Goal: Task Accomplishment & Management: Manage account settings

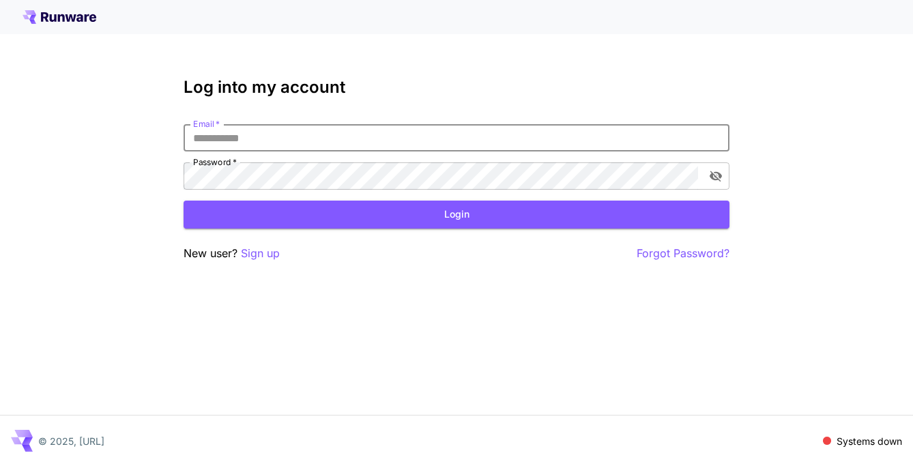
type input "**********"
click at [456, 214] on button "Login" at bounding box center [457, 215] width 546 height 28
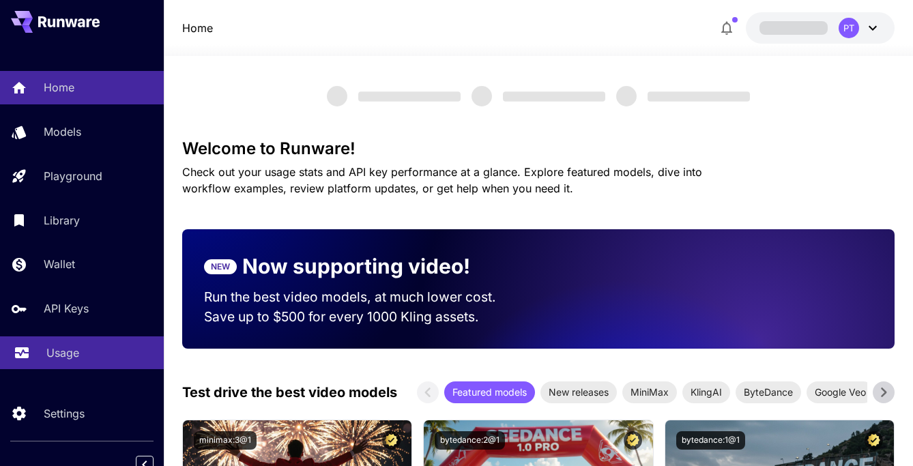
click at [62, 345] on p "Usage" at bounding box center [62, 353] width 33 height 16
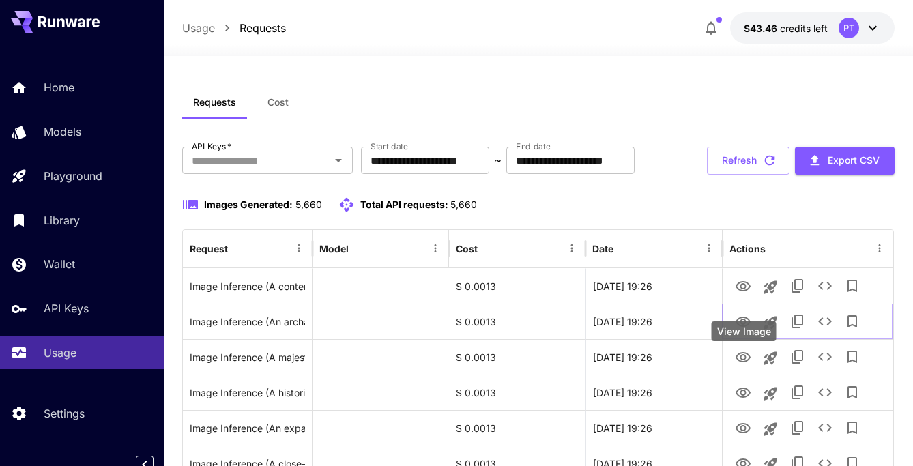
click at [742, 338] on div "View Image" at bounding box center [744, 331] width 65 height 20
click at [742, 330] on icon "View Image" at bounding box center [743, 322] width 16 height 16
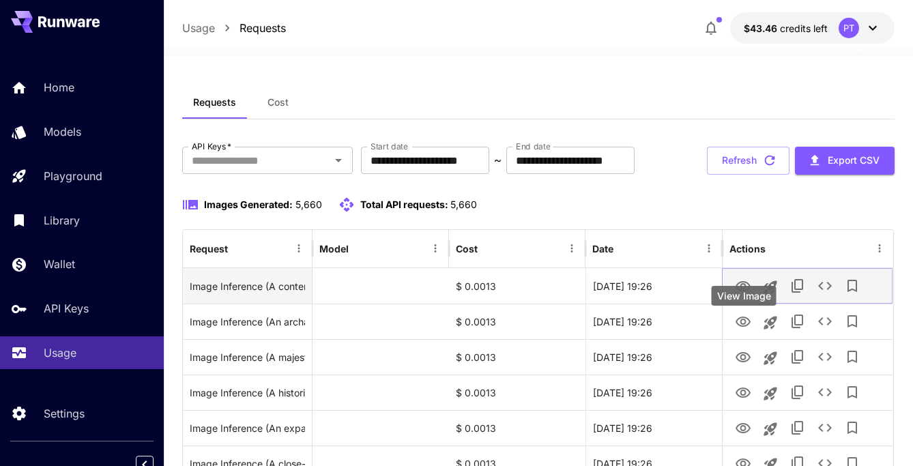
click at [742, 295] on icon "View Image" at bounding box center [743, 286] width 16 height 16
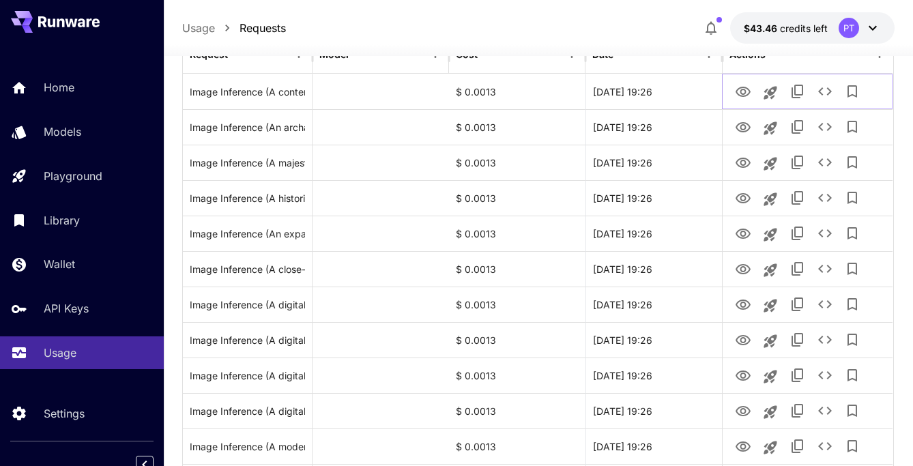
scroll to position [224, 0]
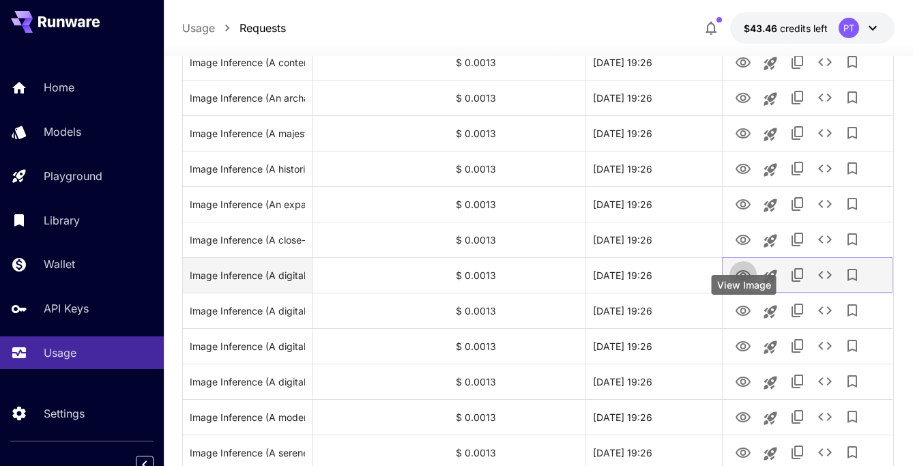
click at [746, 280] on icon "View Image" at bounding box center [742, 275] width 15 height 10
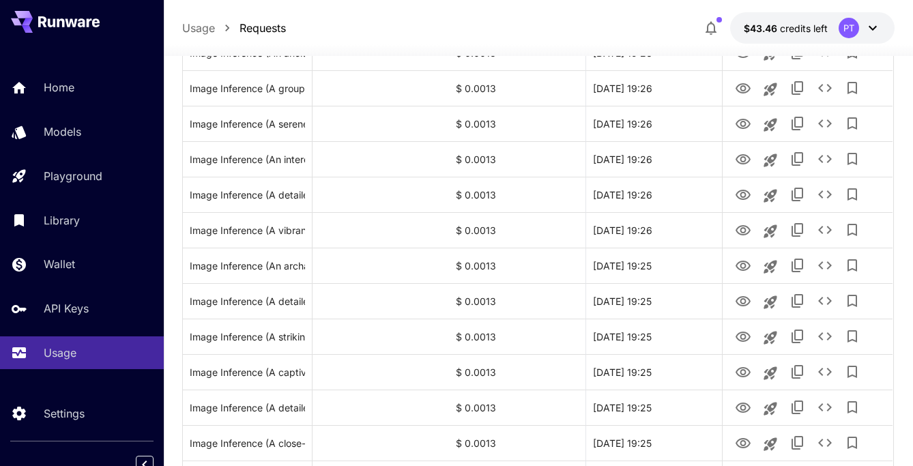
scroll to position [781, 0]
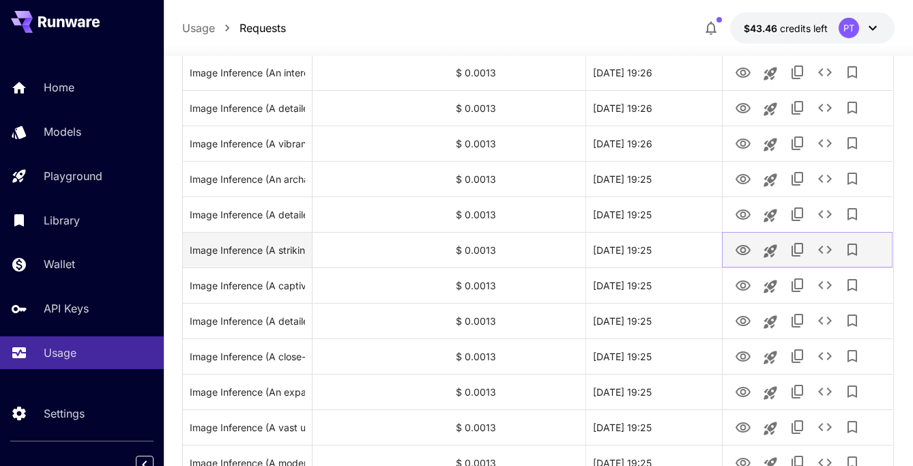
click at [743, 255] on icon "View Image" at bounding box center [742, 250] width 15 height 10
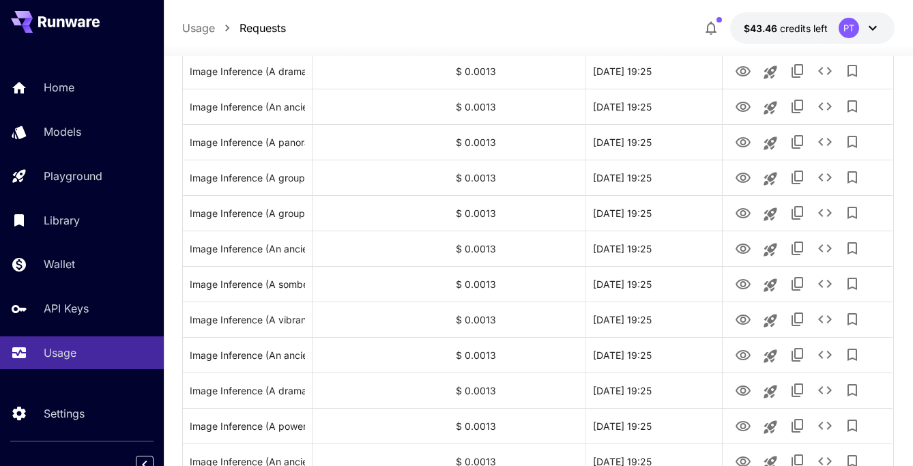
scroll to position [1285, 0]
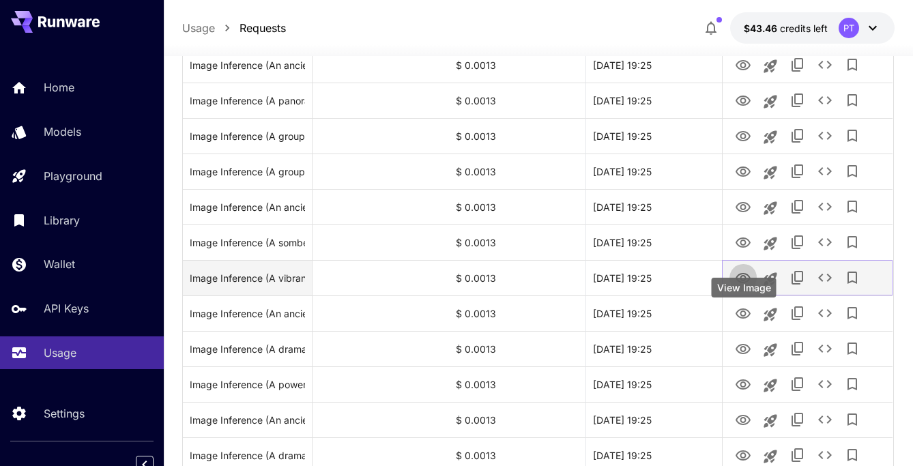
click at [736, 287] on icon "View Image" at bounding box center [743, 278] width 16 height 16
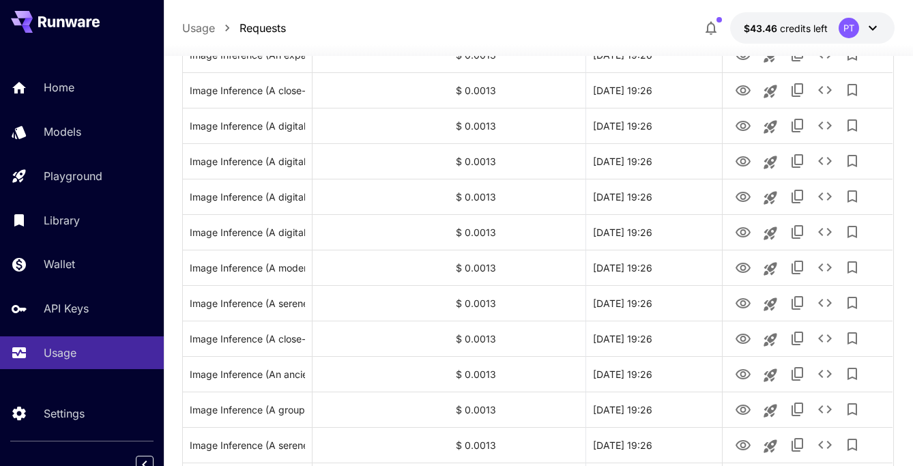
scroll to position [267, 0]
click at [876, 17] on button "$43.46 credits left PT" at bounding box center [812, 27] width 164 height 31
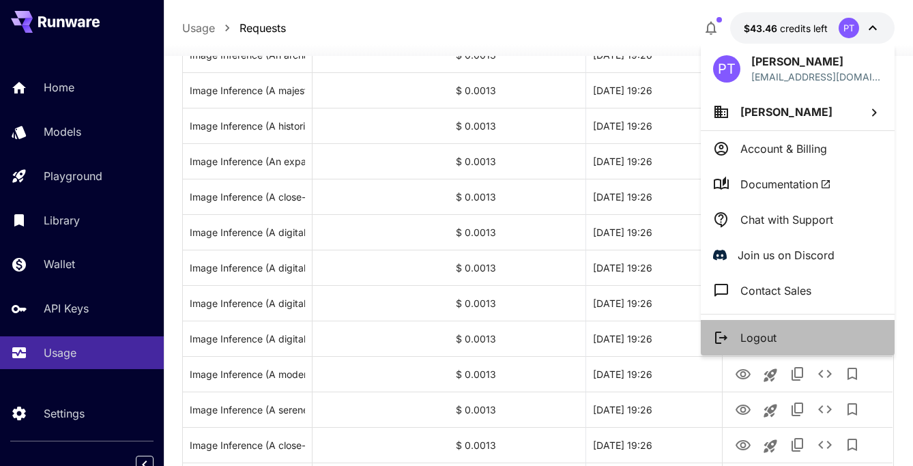
click at [761, 332] on p "Logout" at bounding box center [758, 338] width 36 height 16
